Goal: Find specific page/section: Find specific page/section

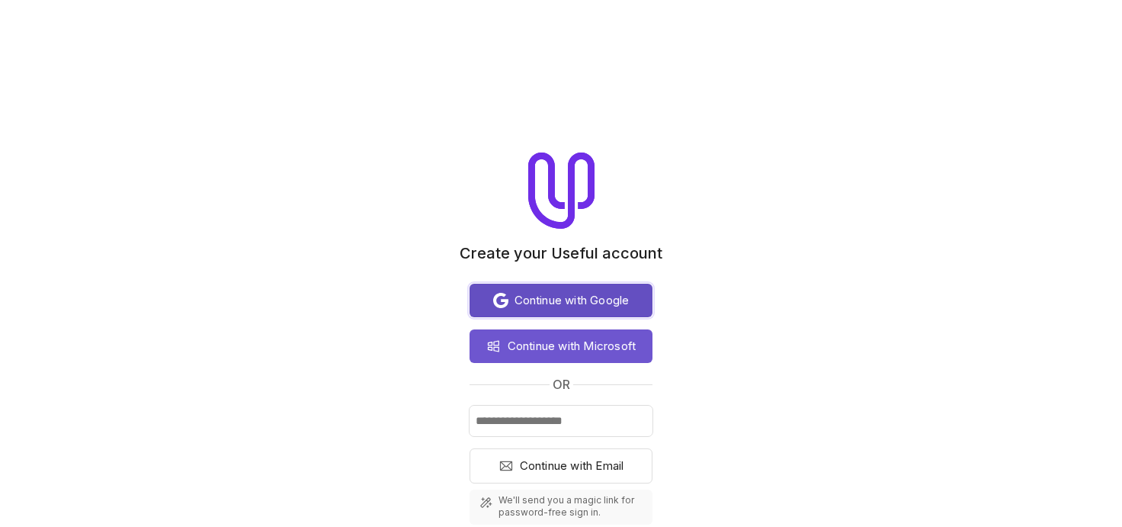
click at [584, 306] on span "Continue with Google" at bounding box center [572, 300] width 115 height 18
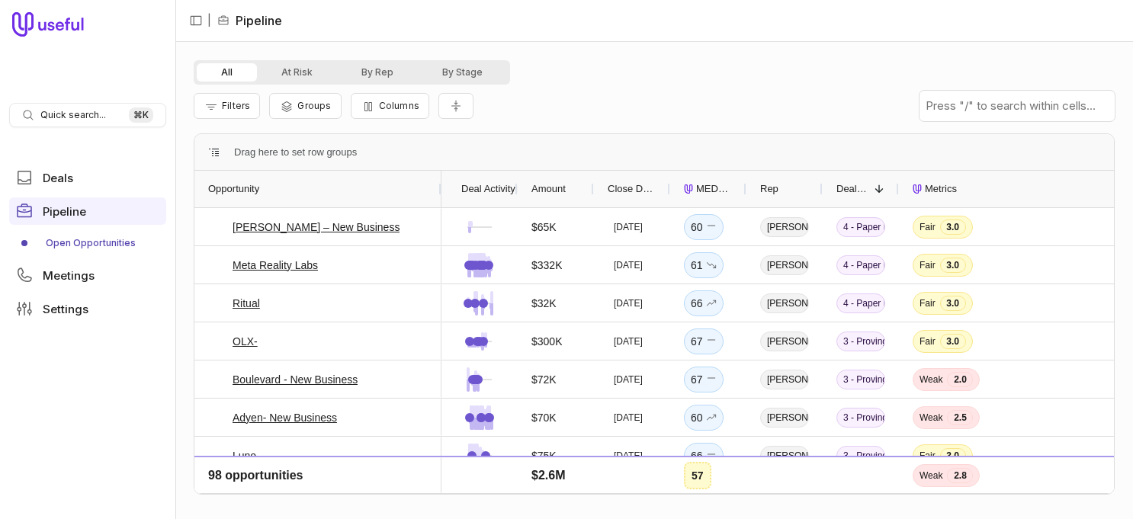
drag, startPoint x: 269, startPoint y: 185, endPoint x: 438, endPoint y: 171, distance: 169.1
click at [438, 171] on div at bounding box center [441, 189] width 6 height 37
click at [281, 69] on button "At Risk" at bounding box center [297, 72] width 80 height 18
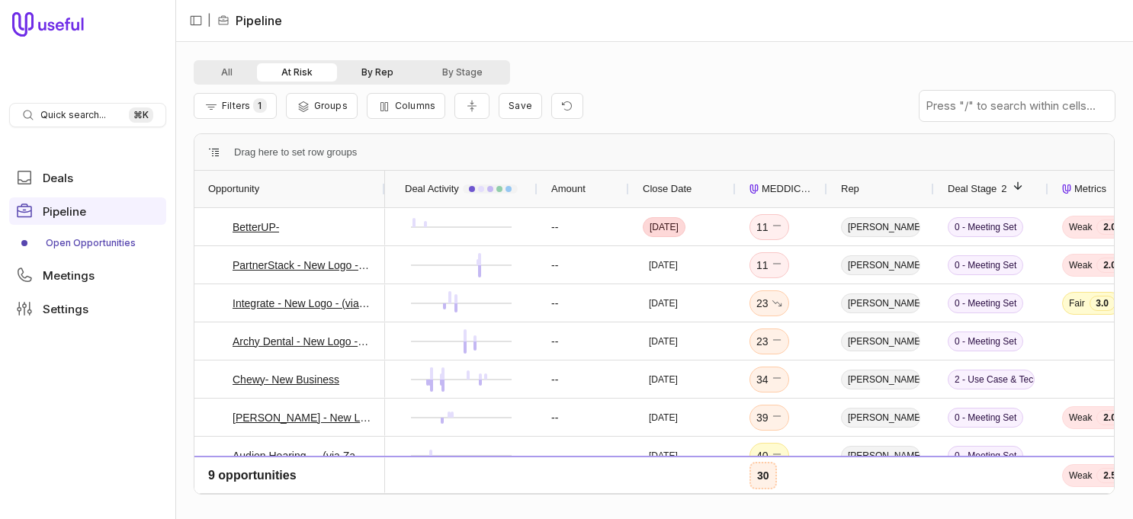
click at [374, 63] on button "By Rep" at bounding box center [377, 72] width 81 height 18
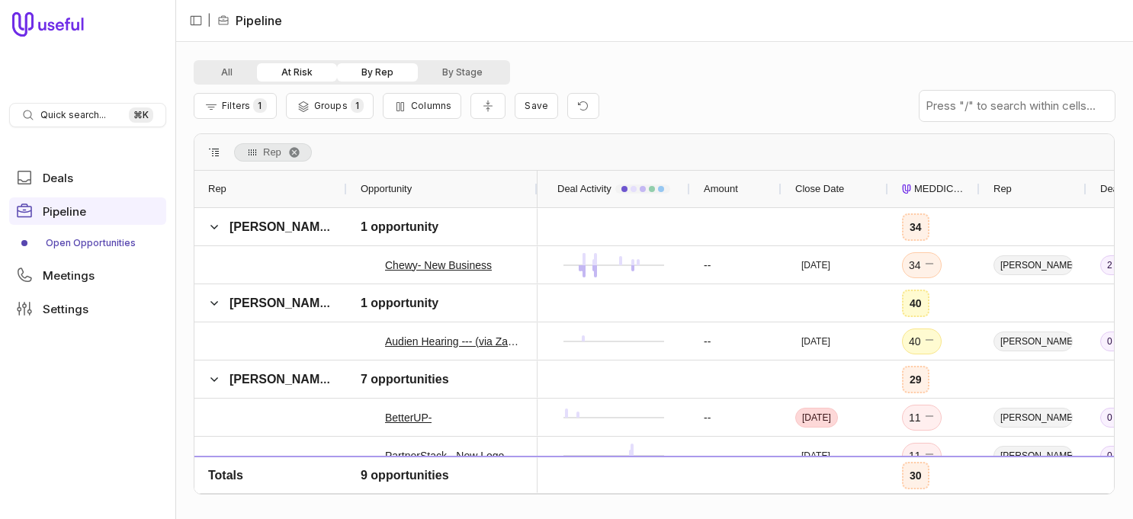
click at [285, 69] on button "At Risk" at bounding box center [297, 72] width 80 height 18
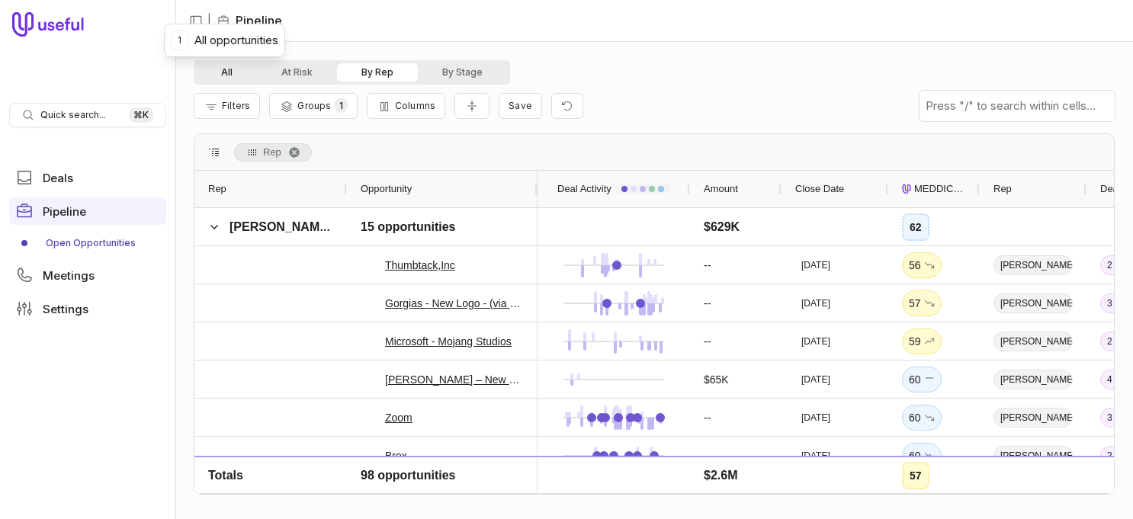
click at [223, 67] on button "All" at bounding box center [227, 72] width 60 height 18
